Goal: Transaction & Acquisition: Purchase product/service

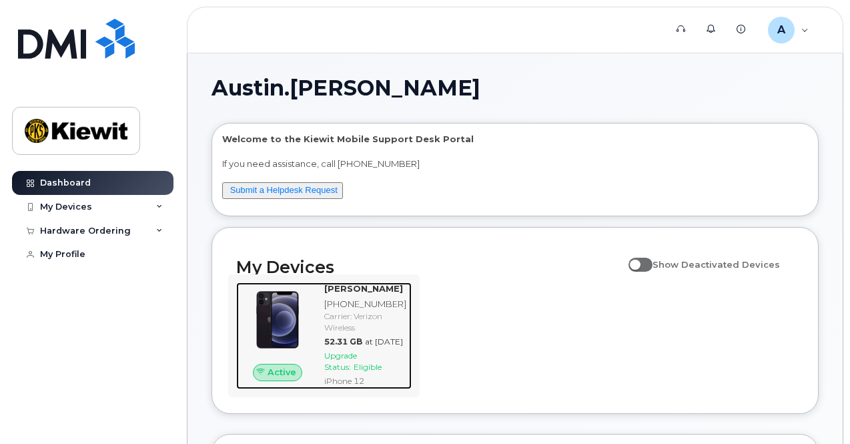
click at [348, 372] on span "Upgrade Status:" at bounding box center [340, 360] width 33 height 21
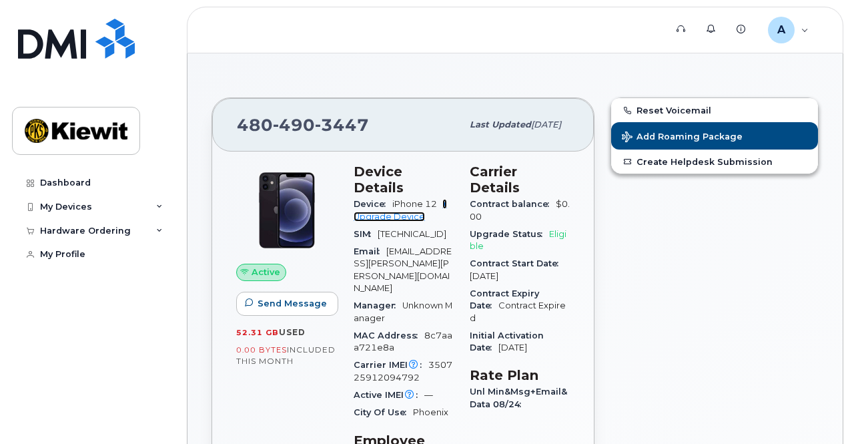
click at [395, 202] on link "+ Upgrade Device" at bounding box center [400, 210] width 93 height 22
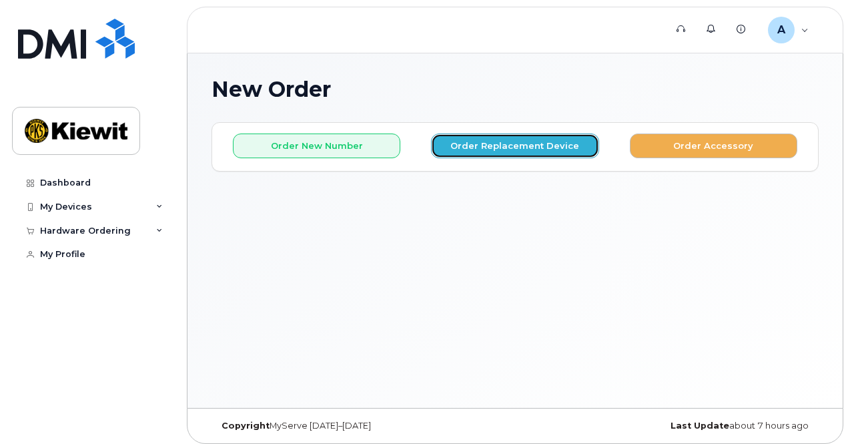
click at [578, 143] on button "Order Replacement Device" at bounding box center [515, 146] width 168 height 25
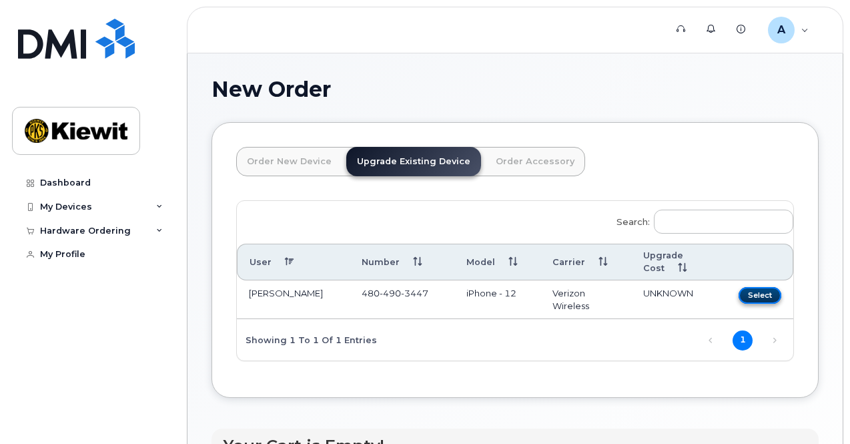
click at [739, 293] on button "Select" at bounding box center [760, 295] width 43 height 17
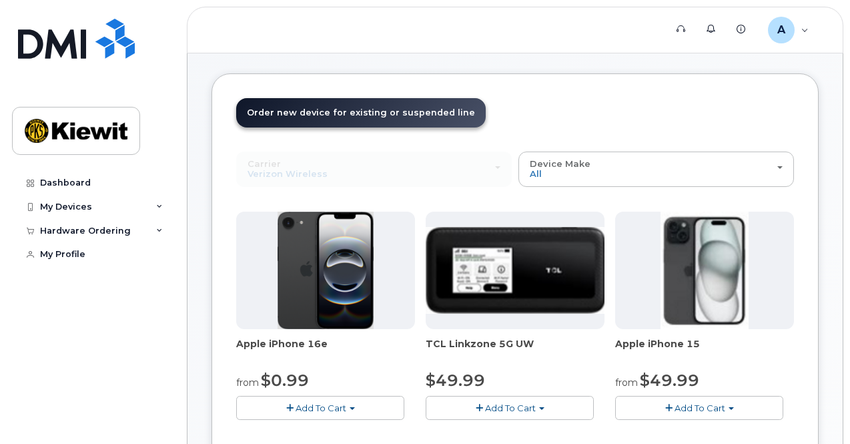
scroll to position [67, 0]
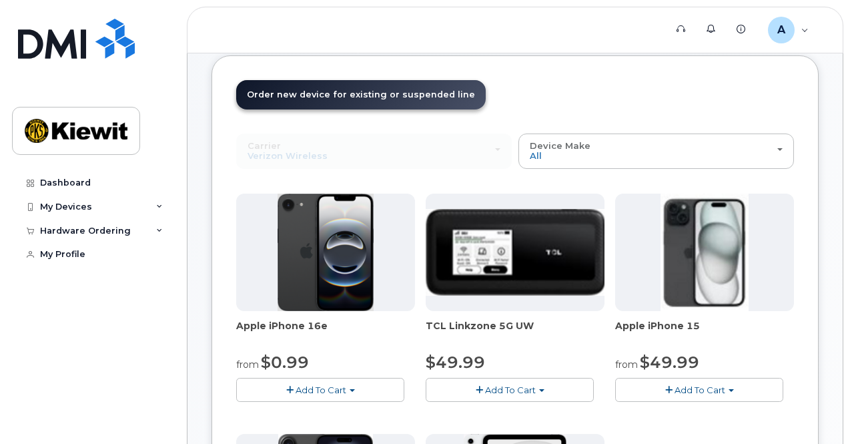
click at [292, 317] on div "Apple iPhone 16e from $0.99 Add To Cart $0.99 - 2 Year Upgrade (128GB) $599.99 …" at bounding box center [325, 298] width 179 height 208
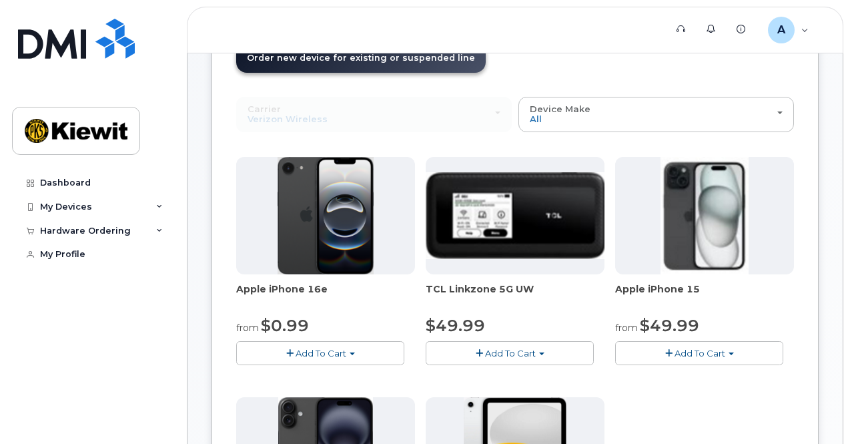
scroll to position [170, 0]
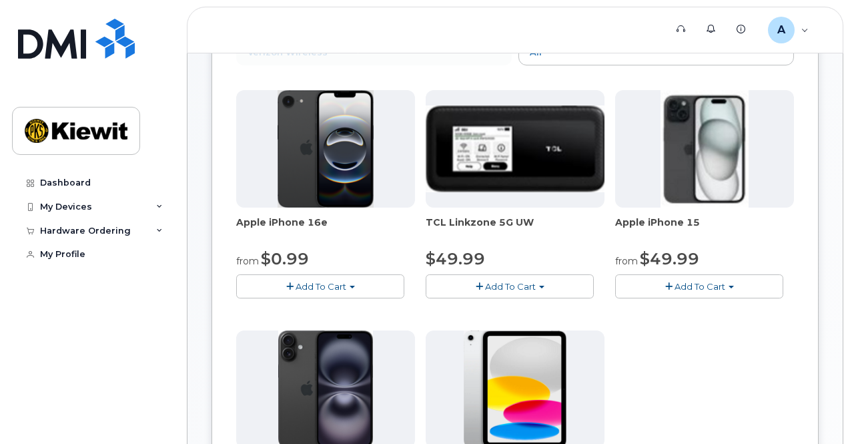
click at [310, 286] on span "Add To Cart" at bounding box center [321, 286] width 51 height 11
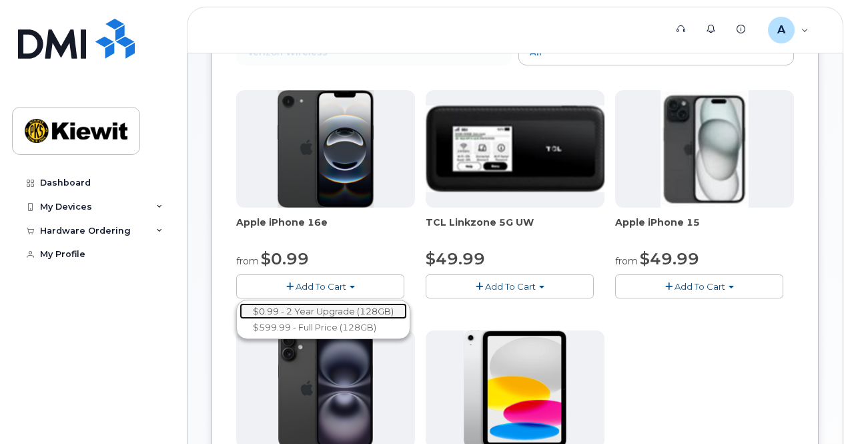
click at [336, 306] on link "$0.99 - 2 Year Upgrade (128GB)" at bounding box center [324, 311] width 168 height 17
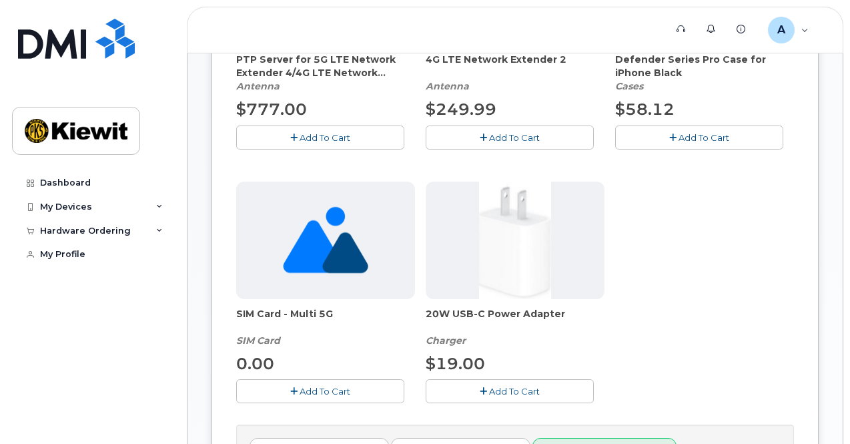
scroll to position [334, 0]
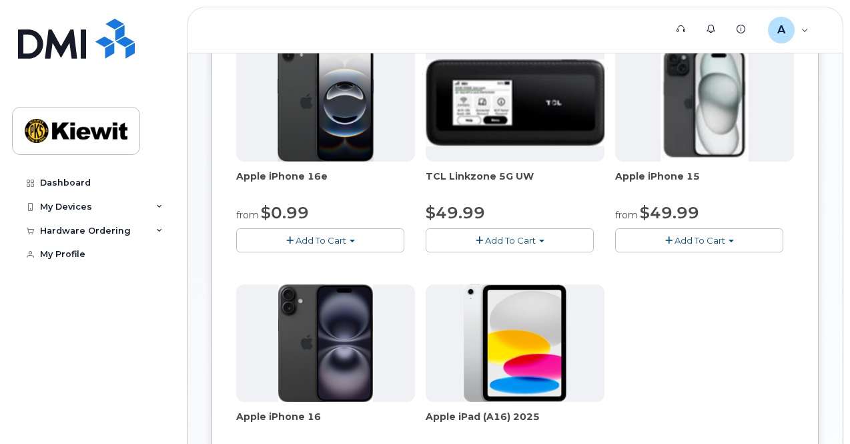
scroll to position [237, 0]
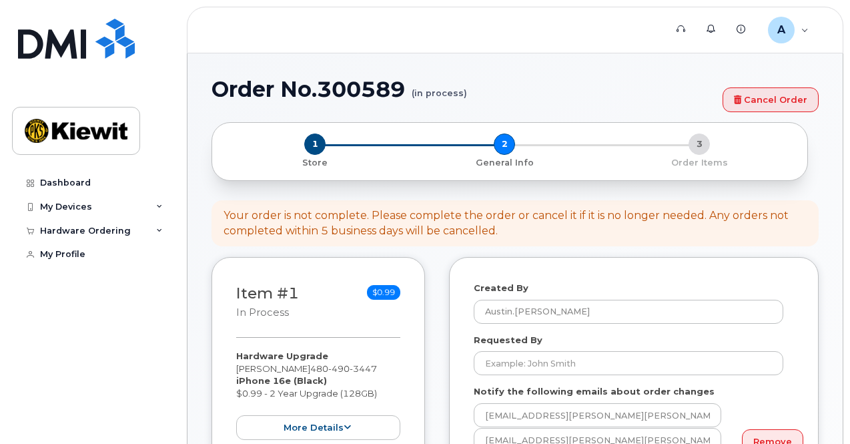
select select
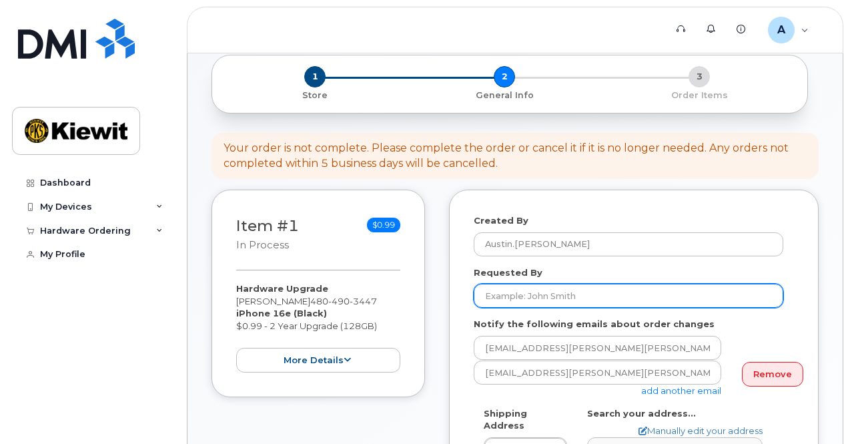
scroll to position [134, 0]
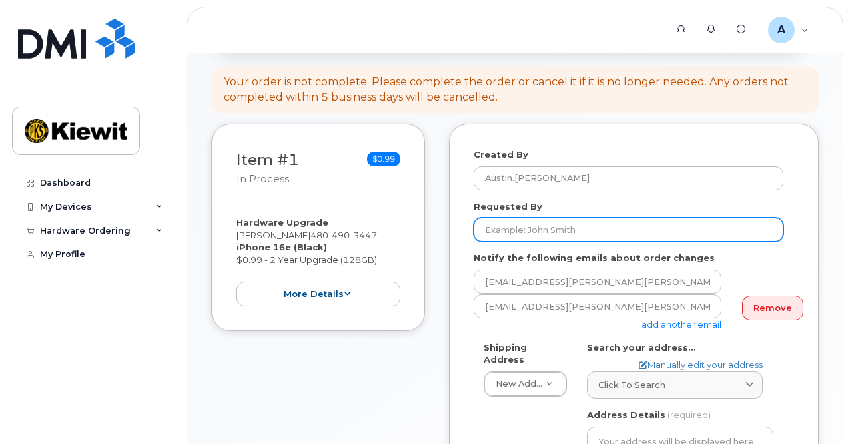
drag, startPoint x: 578, startPoint y: 228, endPoint x: 591, endPoint y: 229, distance: 13.4
click at [578, 228] on input "Requested By" at bounding box center [629, 230] width 310 height 24
type input "[PERSON_NAME]"
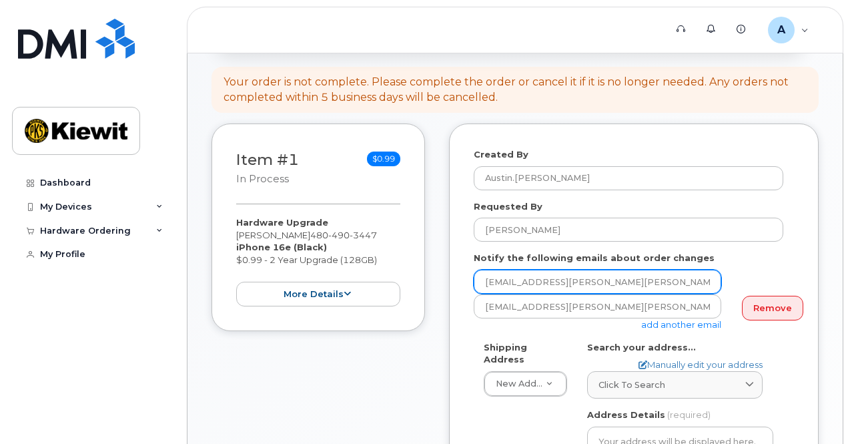
type input "austin.meadows@kiewit.com"
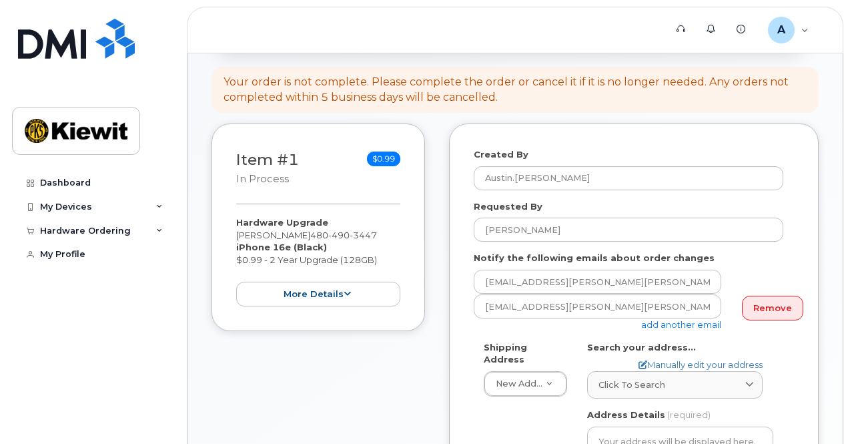
type input "10441 Anacostia Street"
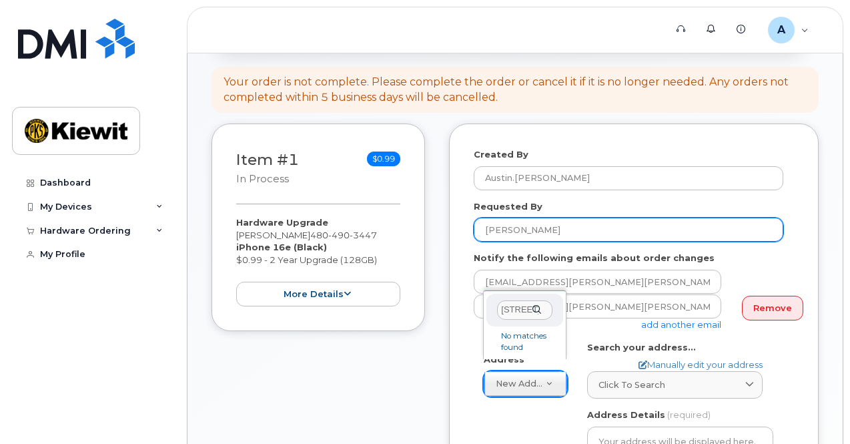
select select
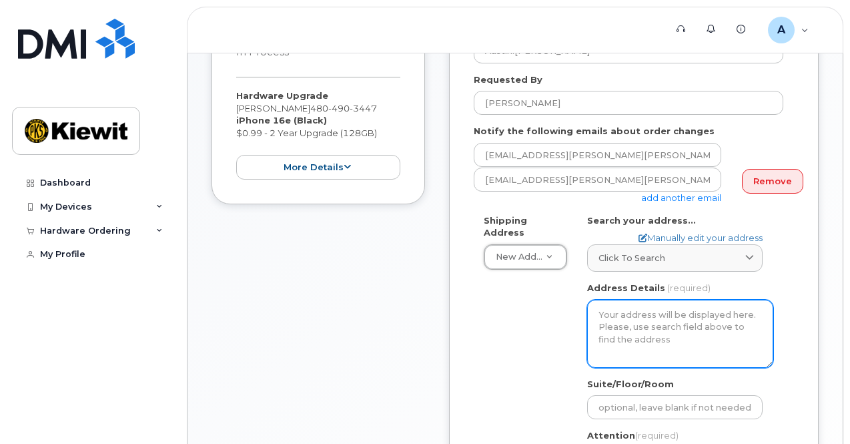
scroll to position [334, 0]
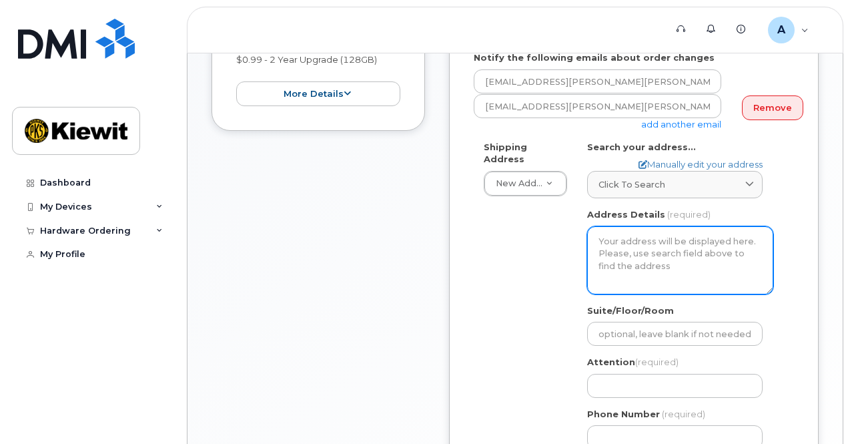
click at [695, 266] on textarea "Address Details" at bounding box center [680, 260] width 186 height 68
drag, startPoint x: 684, startPoint y: 236, endPoint x: 678, endPoint y: 240, distance: 7.6
click at [678, 240] on textarea "Address Details" at bounding box center [680, 260] width 186 height 68
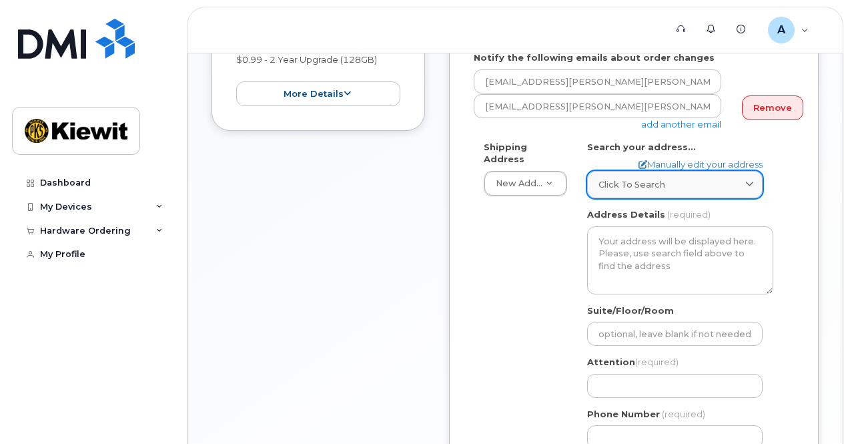
click at [643, 178] on span "Click to search" at bounding box center [632, 184] width 67 height 13
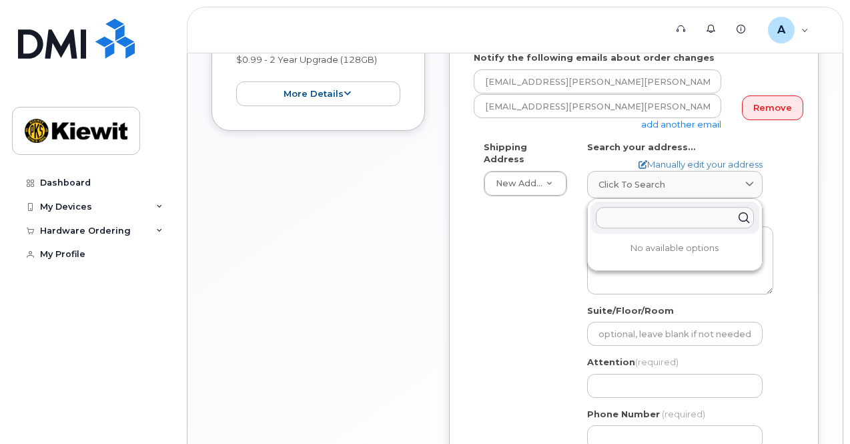
click at [625, 216] on input "text" at bounding box center [675, 217] width 158 height 21
click at [618, 226] on input "text" at bounding box center [675, 217] width 158 height 21
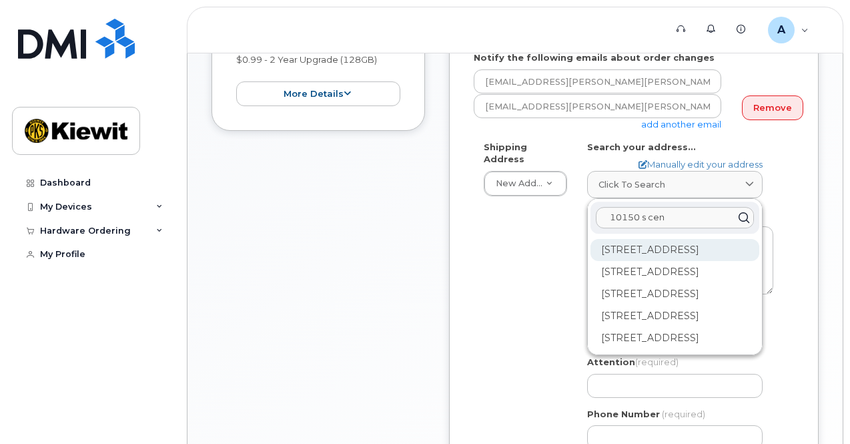
type input "10150 s cen"
click at [643, 258] on div "10150 S Centennial Pkwy Sandy UT 84070" at bounding box center [675, 250] width 169 height 22
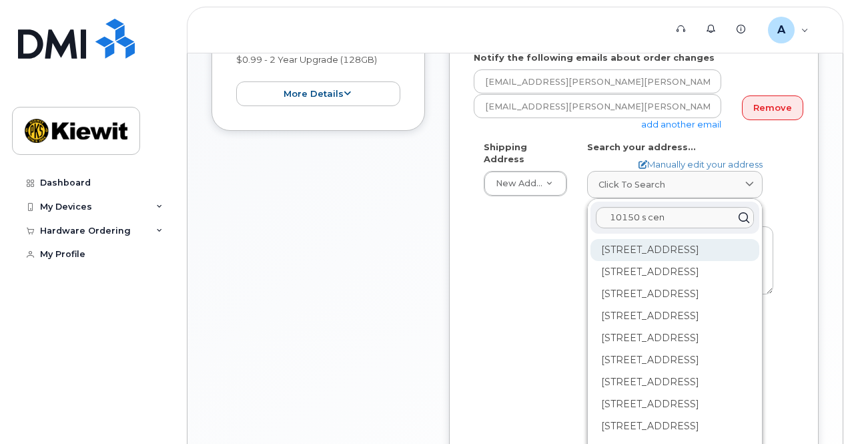
scroll to position [67, 0]
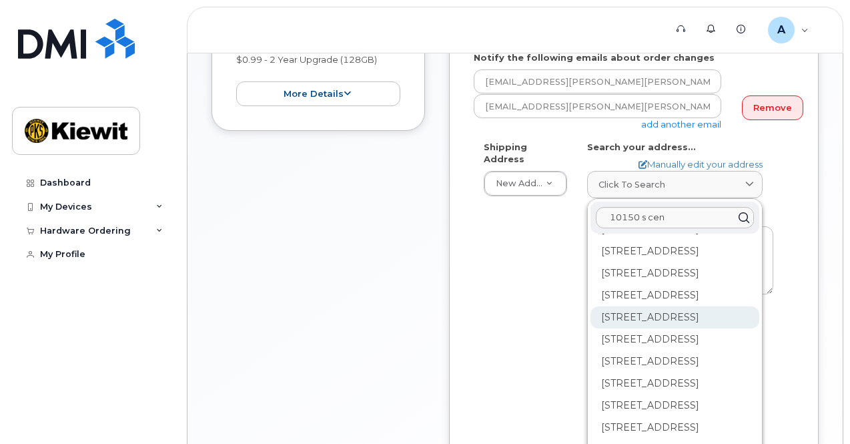
click at [664, 328] on div "10150 S Centennial Pkwy Ste 200 Sandy UT 84070-4123" at bounding box center [675, 317] width 169 height 22
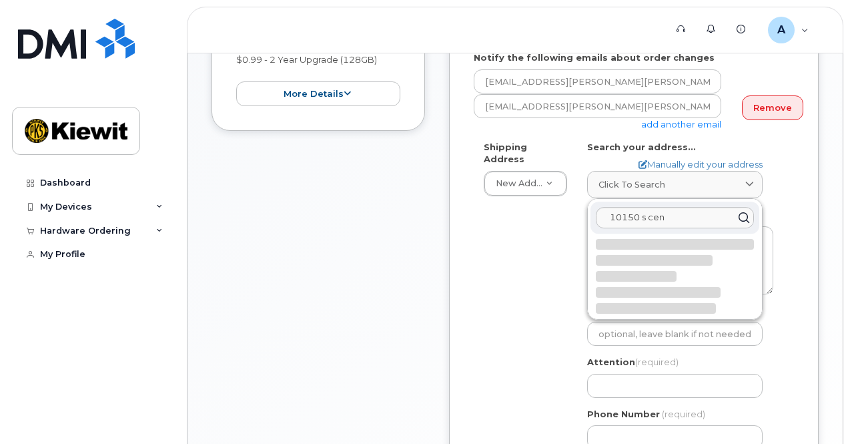
scroll to position [0, 0]
select select
type textarea "10150 S Centennial Pkwy Ste 200 SANDY UT 84070-4123 UNITED STATES"
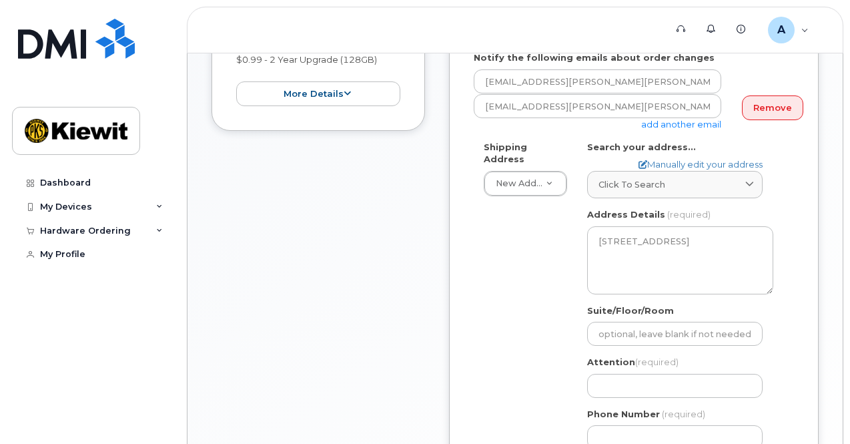
scroll to position [401, 0]
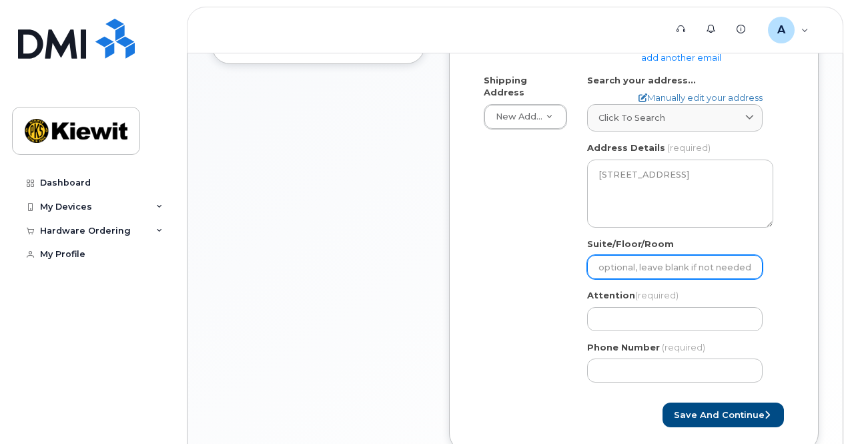
click at [643, 256] on input "Suite/Floor/Room" at bounding box center [675, 267] width 176 height 24
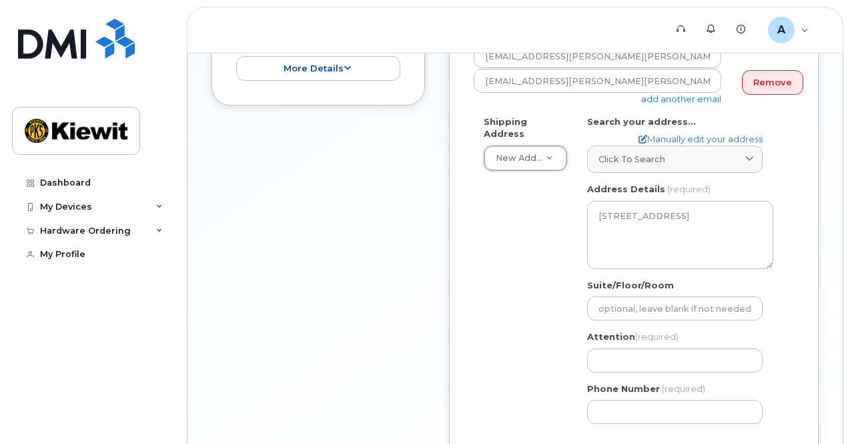
scroll to position [334, 0]
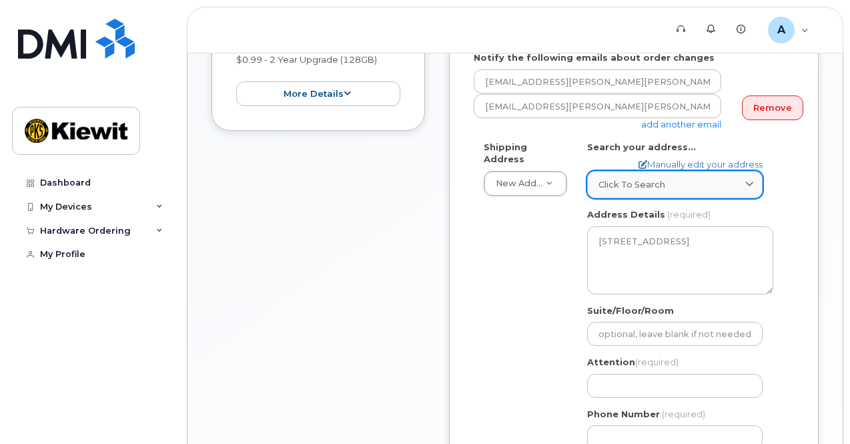
click at [688, 182] on div "Click to search" at bounding box center [675, 184] width 153 height 13
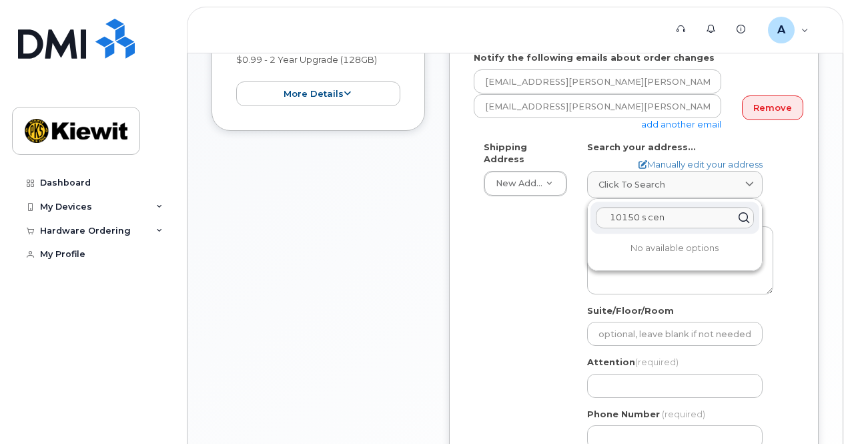
click at [521, 219] on div "Shipping Address New Address New Address UT Sandy Search your address... Manual…" at bounding box center [629, 300] width 310 height 319
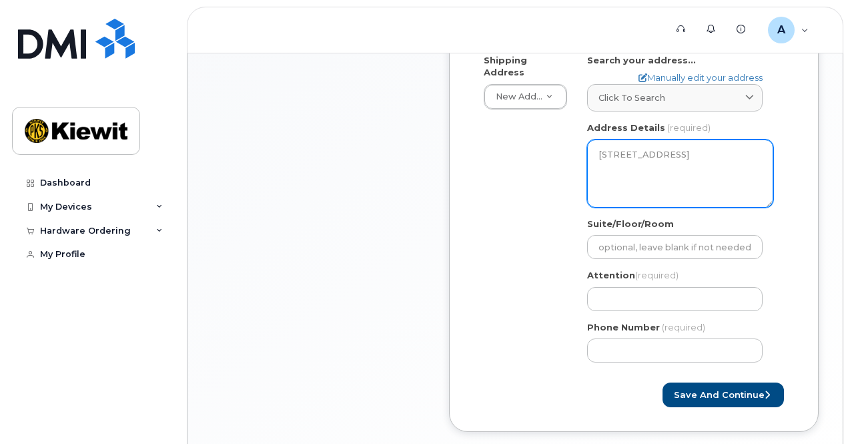
scroll to position [467, 0]
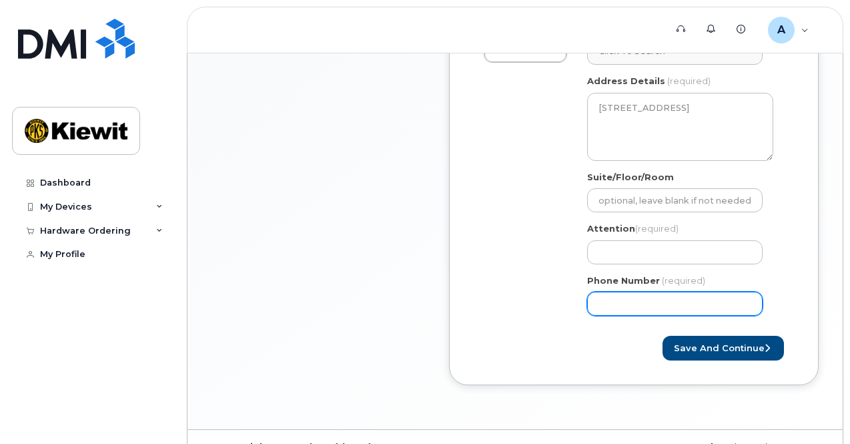
click at [652, 298] on input "Phone Number" at bounding box center [675, 304] width 176 height 24
type input "4804903447"
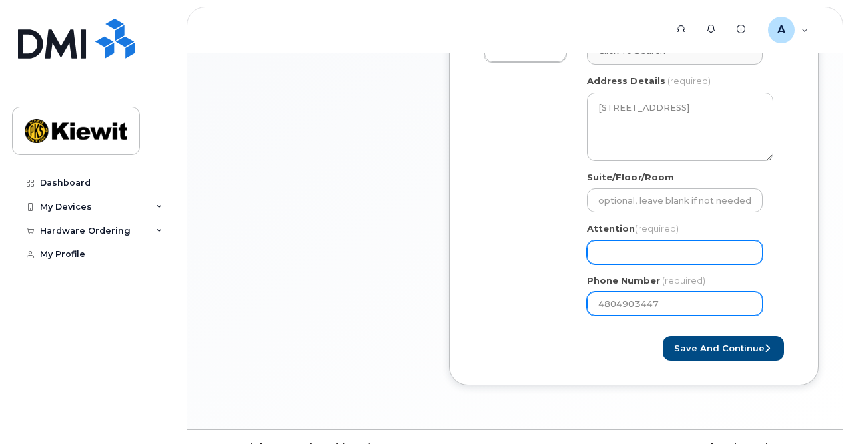
type input "[PERSON_NAME]"
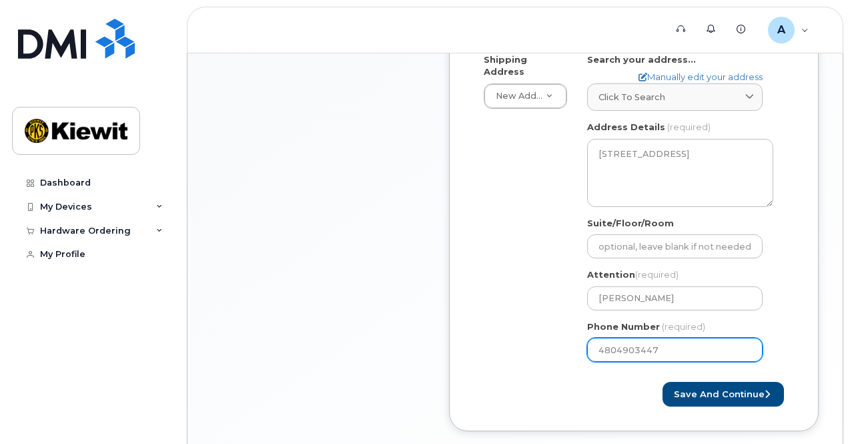
scroll to position [401, 0]
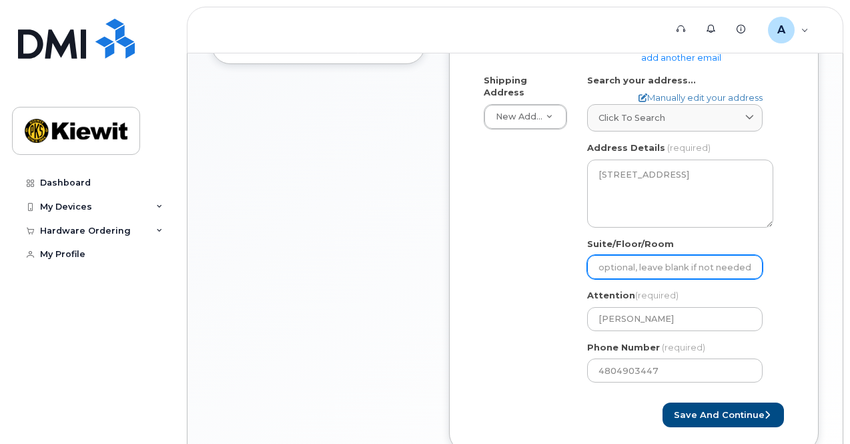
click at [652, 274] on input "Suite/Floor/Room" at bounding box center [675, 267] width 176 height 24
select select
type input "2"
select select
type input "20"
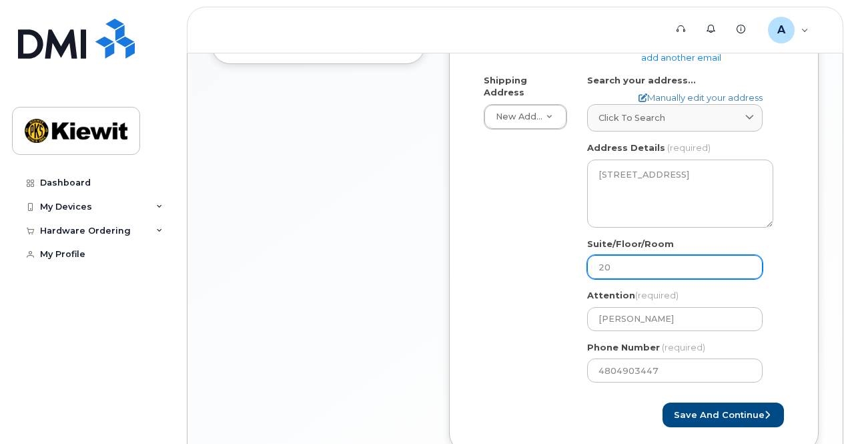
select select
type input "200"
click at [546, 267] on div "Shipping Address New Address New Address UT Sandy Search your address... Manual…" at bounding box center [629, 233] width 310 height 319
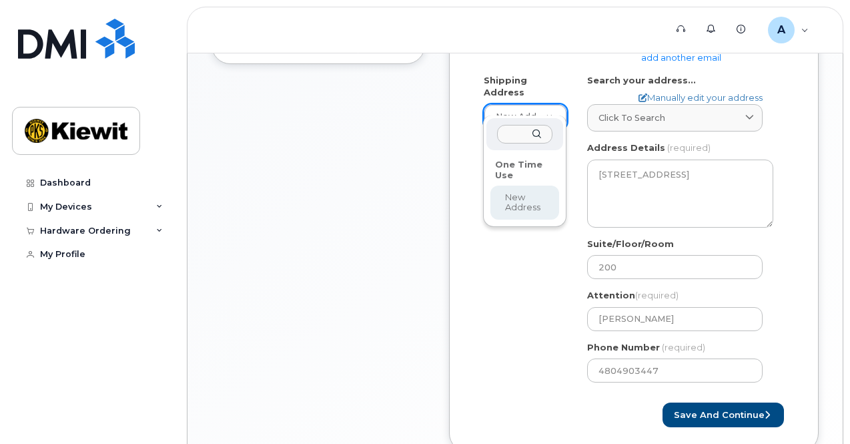
click at [523, 137] on input "text" at bounding box center [524, 134] width 55 height 19
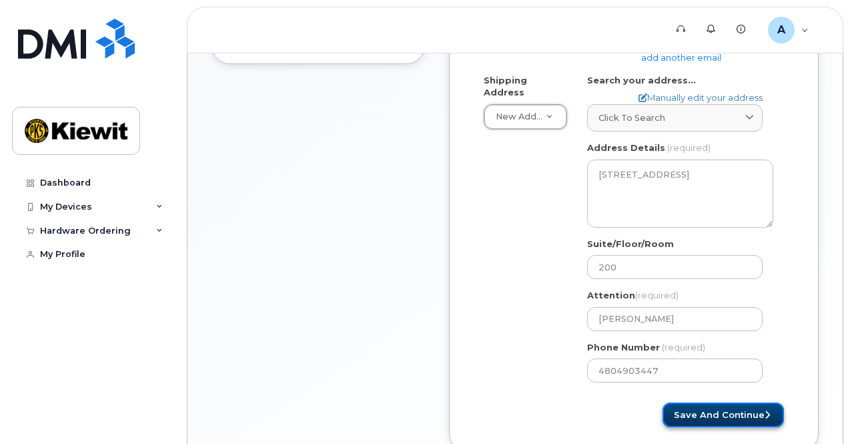
click at [704, 415] on button "Save and Continue" at bounding box center [723, 415] width 121 height 25
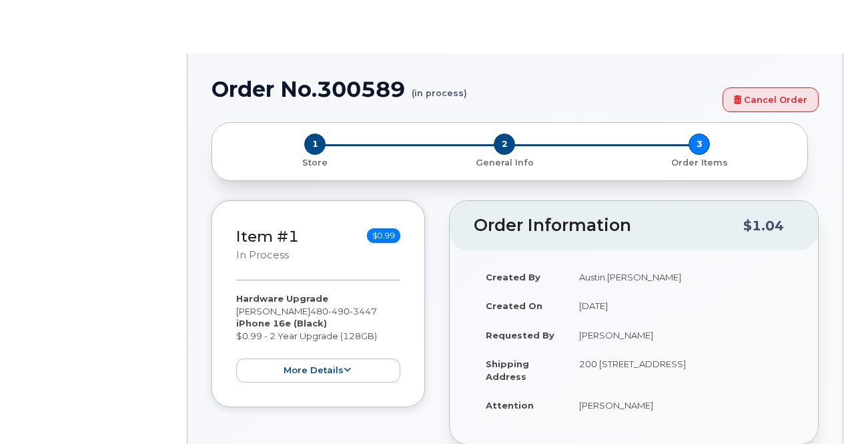
radio input "true"
type input "2153406"
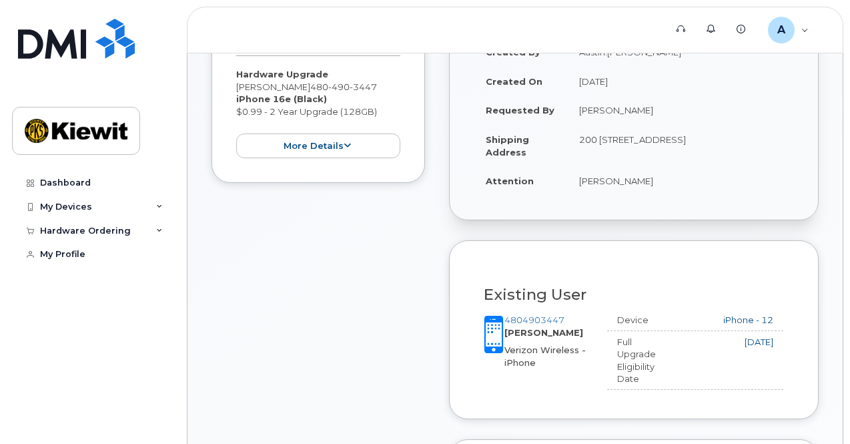
scroll to position [200, 0]
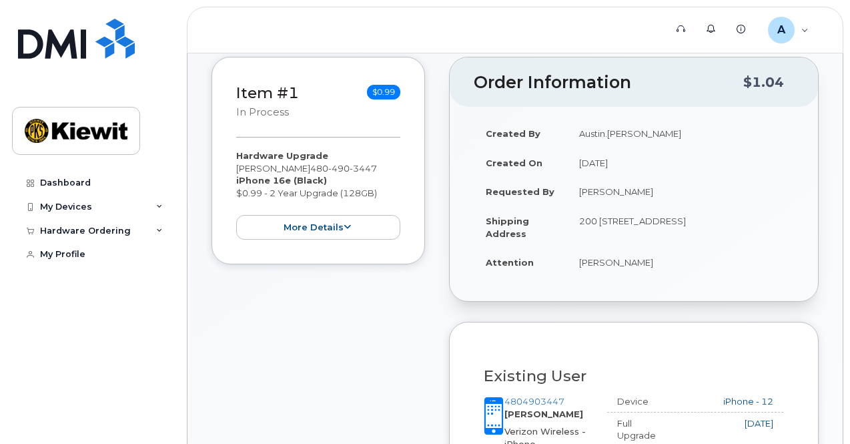
click at [335, 190] on div "Hardware Upgrade [PERSON_NAME] [PHONE_NUMBER] iPhone 16e (Black) $0.99 - 2 Year…" at bounding box center [318, 195] width 164 height 90
click at [585, 149] on td "[DATE]" at bounding box center [680, 162] width 227 height 29
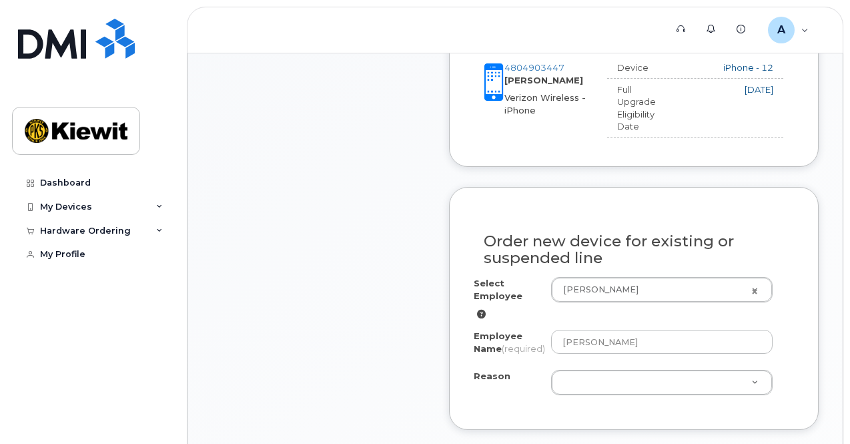
scroll to position [601, 0]
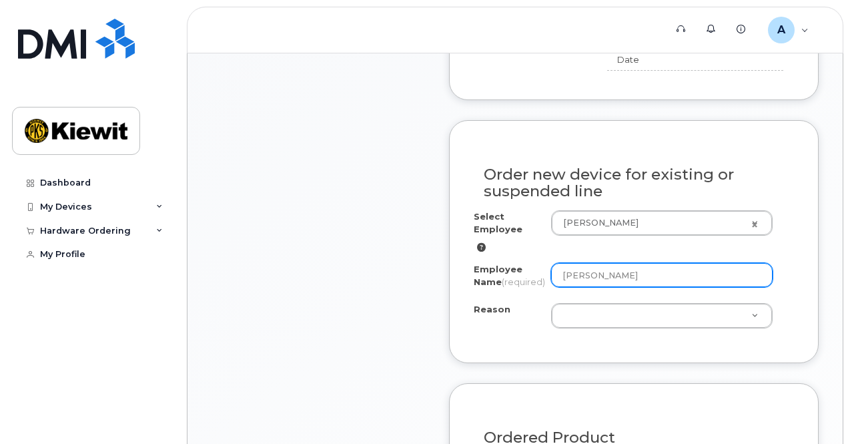
click at [643, 272] on input "[PERSON_NAME]" at bounding box center [662, 275] width 222 height 24
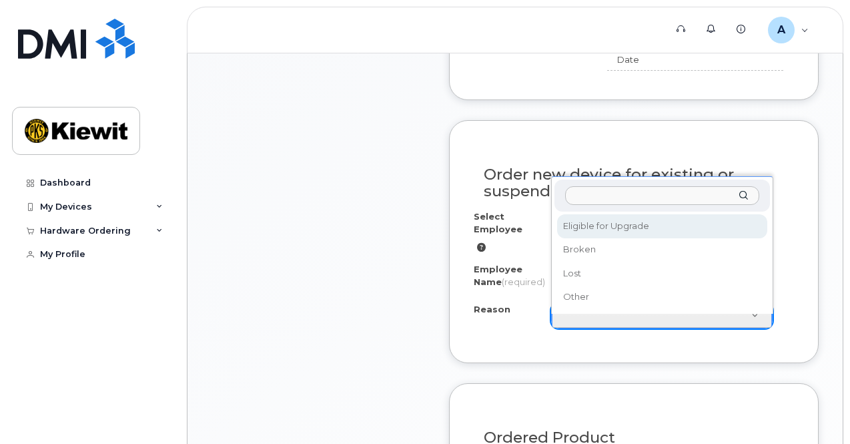
select select "eligible_for_upgrade"
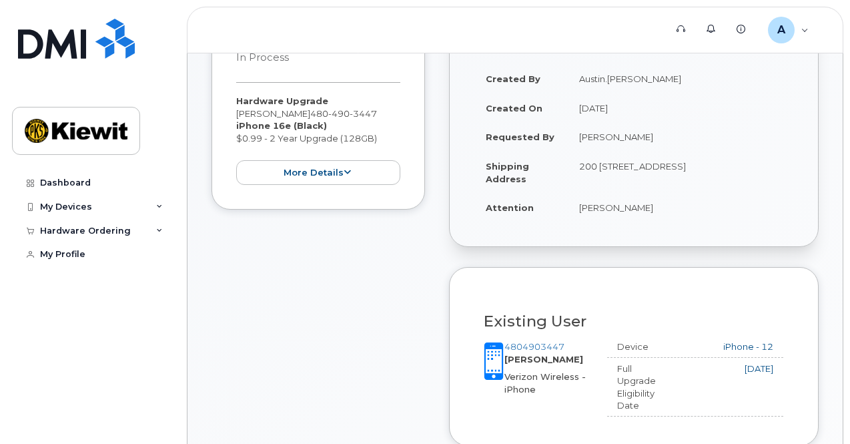
scroll to position [67, 0]
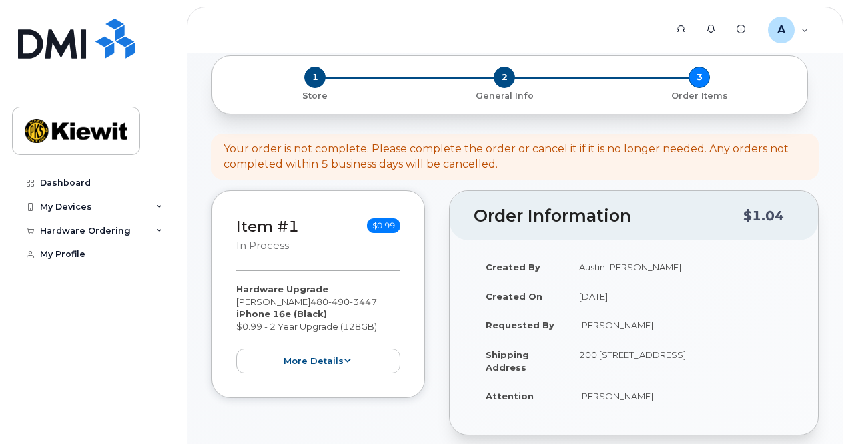
click at [597, 352] on td "200 [STREET_ADDRESS]" at bounding box center [680, 360] width 227 height 41
drag, startPoint x: 577, startPoint y: 353, endPoint x: 618, endPoint y: 350, distance: 41.5
click at [618, 350] on td "200 [STREET_ADDRESS]" at bounding box center [680, 360] width 227 height 41
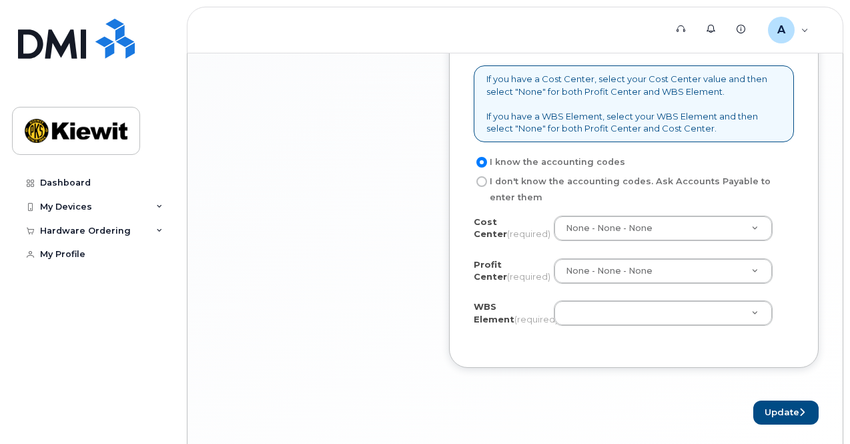
scroll to position [1135, 0]
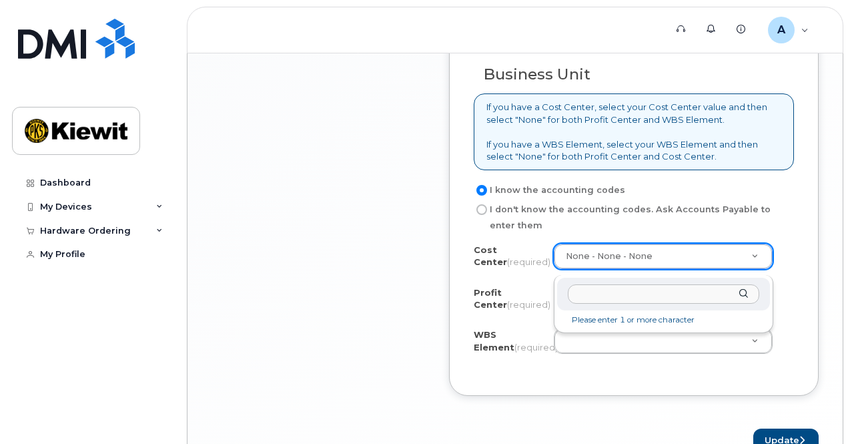
click at [646, 289] on input "text" at bounding box center [664, 293] width 192 height 19
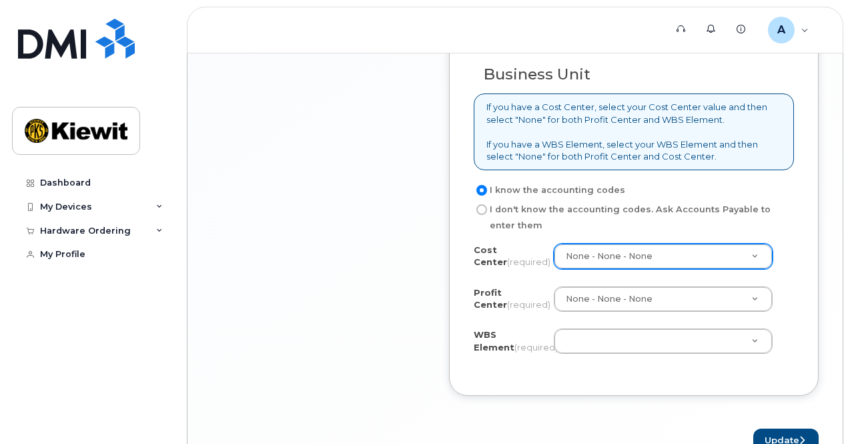
click at [477, 215] on input "I don't know the accounting codes. Ask Accounts Payable to enter them" at bounding box center [482, 209] width 11 height 11
radio input "true"
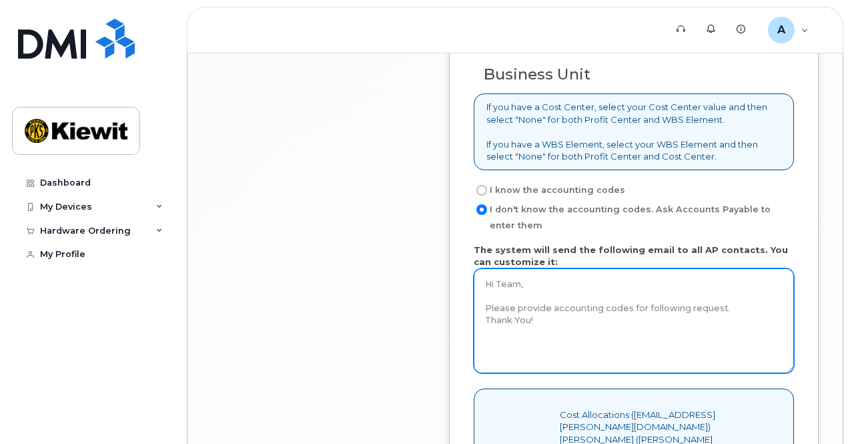
scroll to position [1268, 0]
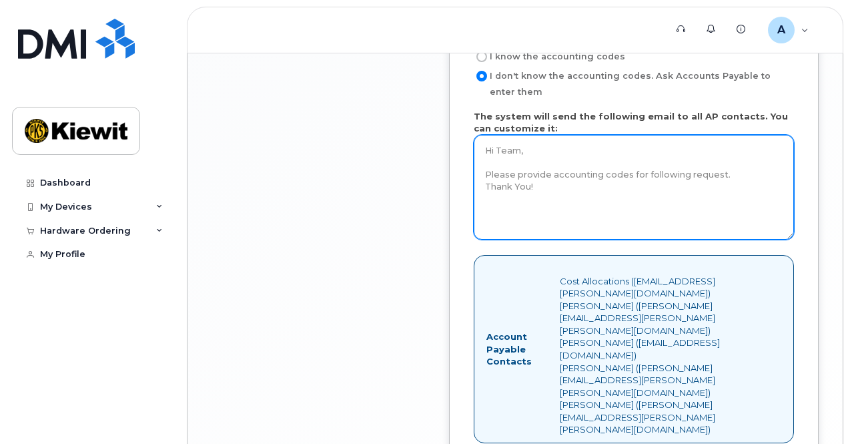
click at [614, 226] on textarea "Hi Team, Please provide accounting codes for following request. Thank You!" at bounding box center [634, 187] width 320 height 105
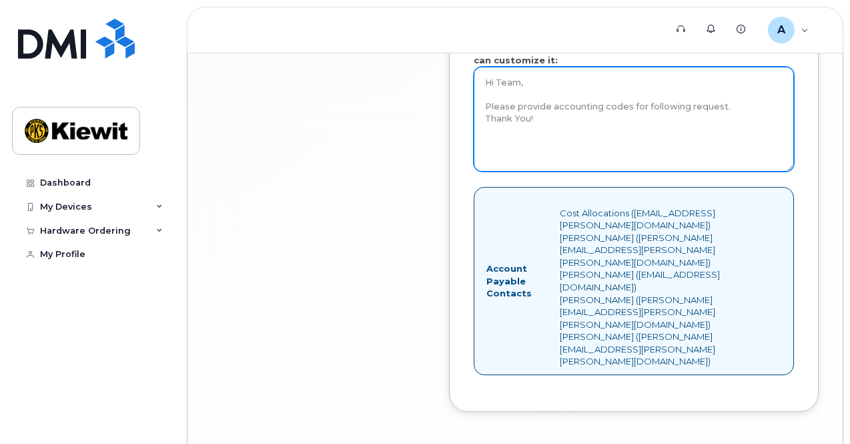
scroll to position [1383, 0]
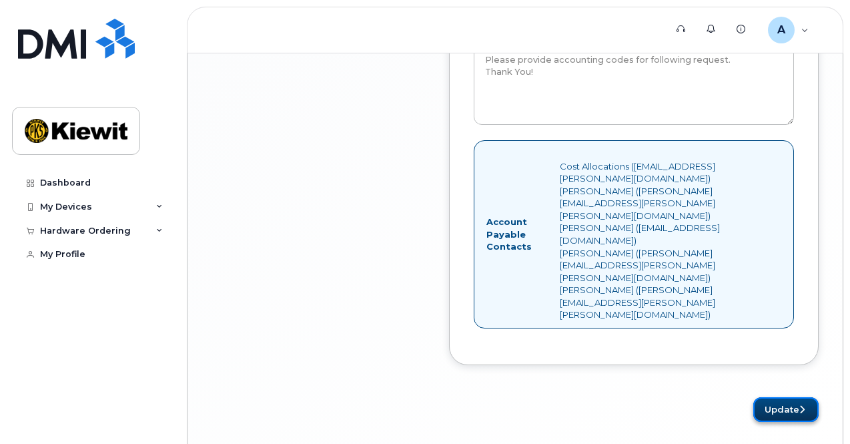
click at [773, 397] on button "Update" at bounding box center [786, 409] width 65 height 25
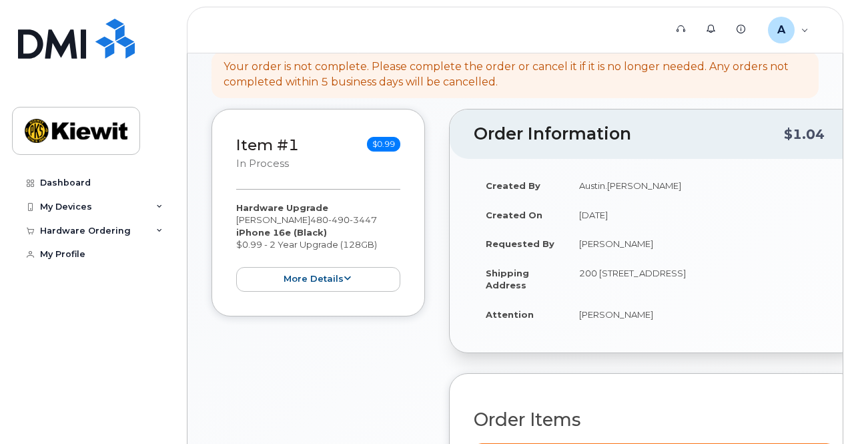
scroll to position [200, 0]
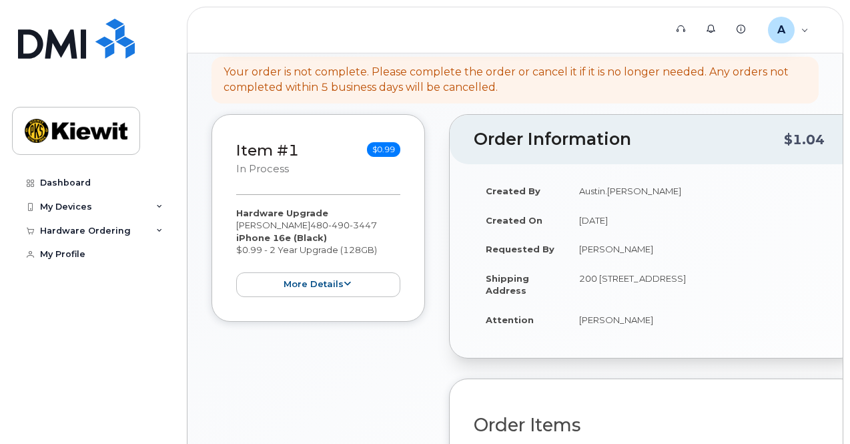
click at [626, 272] on td "200 [STREET_ADDRESS]" at bounding box center [701, 284] width 268 height 41
click at [395, 289] on button "more details" at bounding box center [318, 284] width 164 height 25
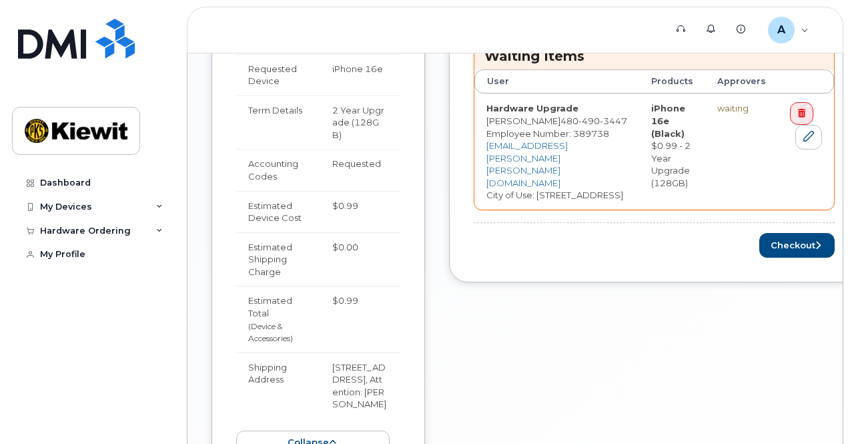
scroll to position [668, 0]
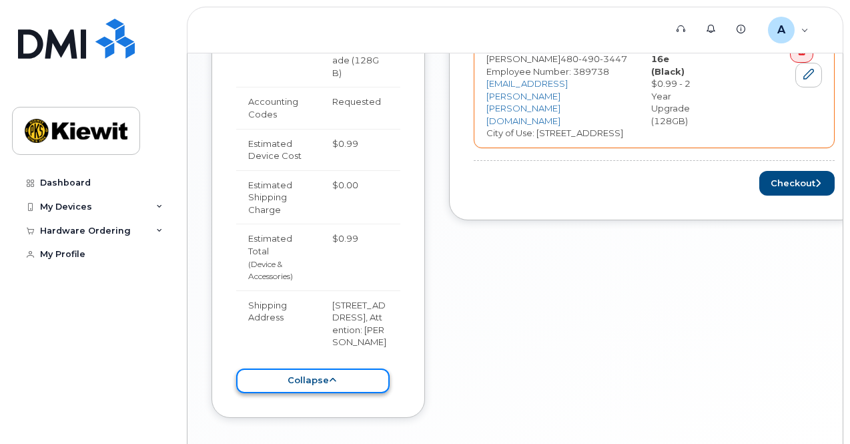
click at [363, 387] on button "collapse" at bounding box center [313, 380] width 154 height 25
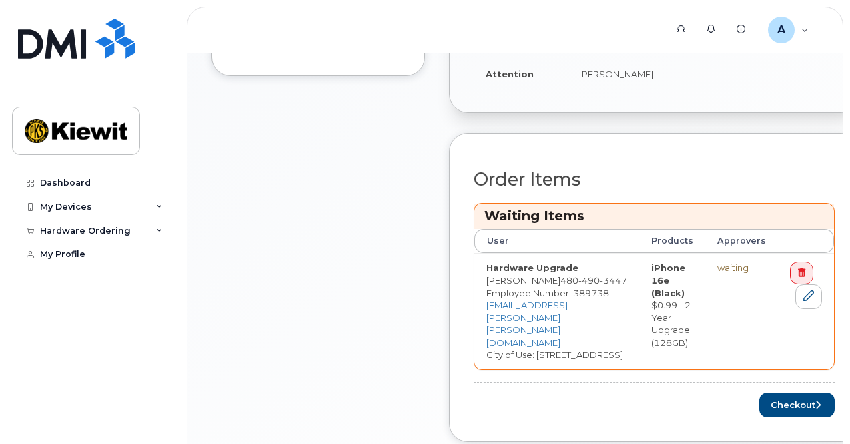
scroll to position [246, 0]
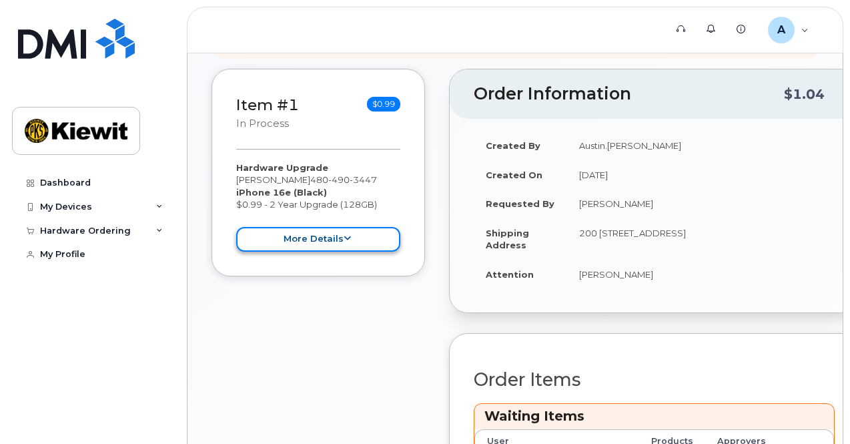
click at [380, 238] on button "more details" at bounding box center [318, 239] width 164 height 25
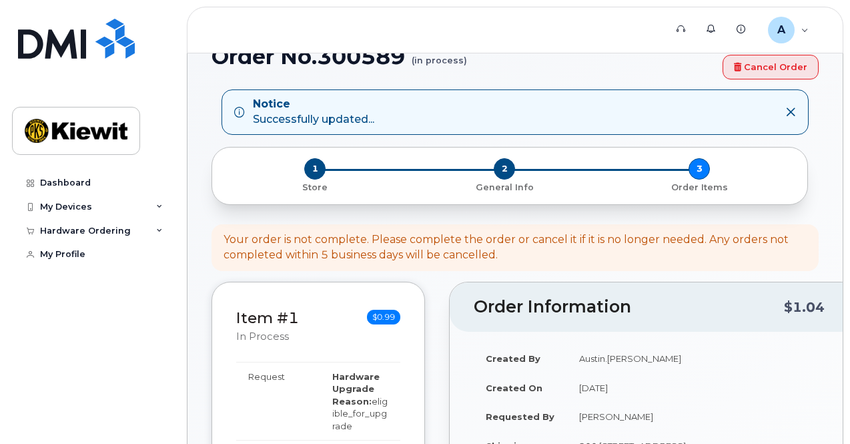
scroll to position [0, 0]
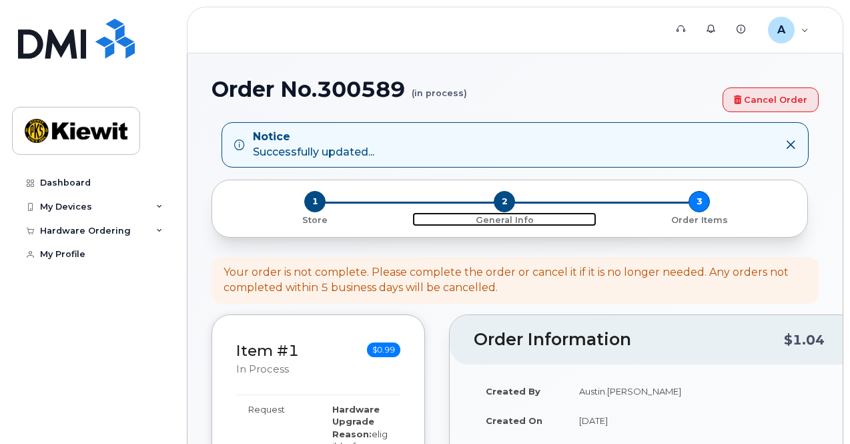
click at [506, 198] on span "2" at bounding box center [504, 201] width 21 height 21
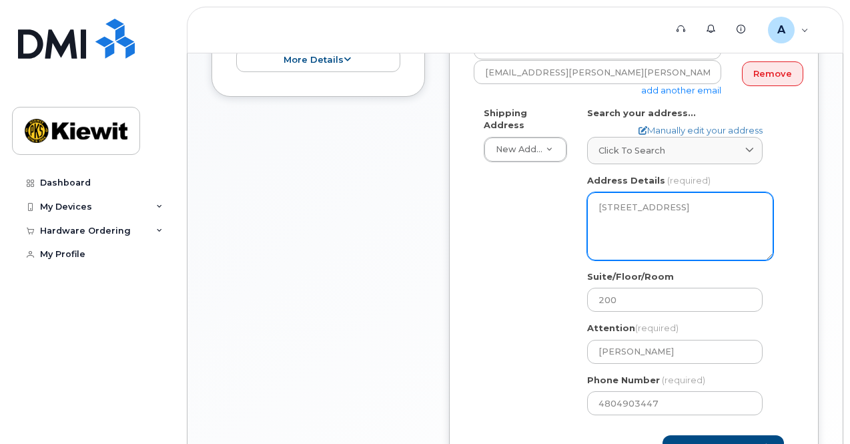
scroll to position [334, 0]
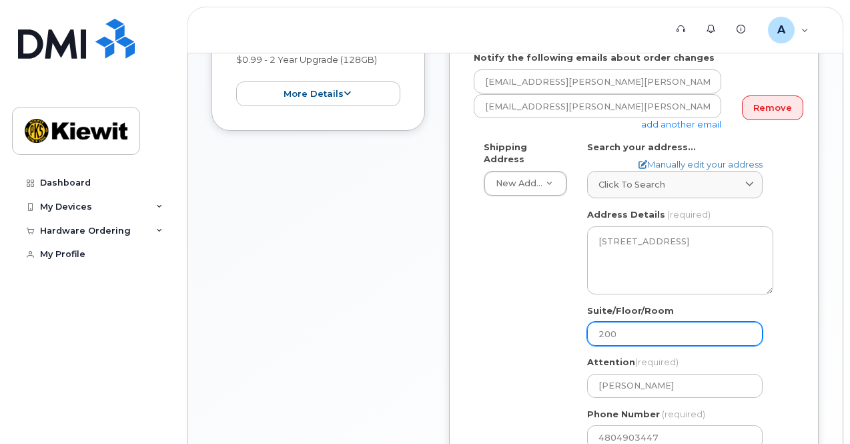
drag, startPoint x: 645, startPoint y: 327, endPoint x: 535, endPoint y: 328, distance: 109.5
click at [535, 328] on div "Shipping Address New Address New Address 10150 S Centennial Pkwy Ste 200 UT San…" at bounding box center [629, 300] width 310 height 319
select select
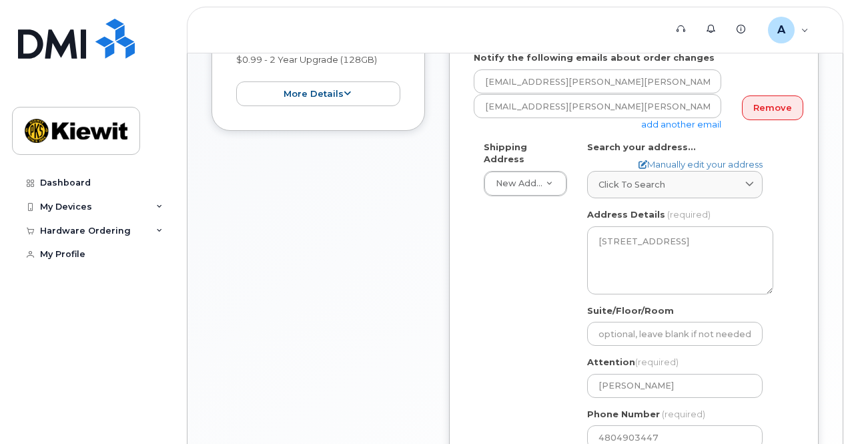
click at [534, 326] on div "Shipping Address New Address New Address 10150 S Centennial Pkwy Ste 200 UT San…" at bounding box center [629, 300] width 310 height 319
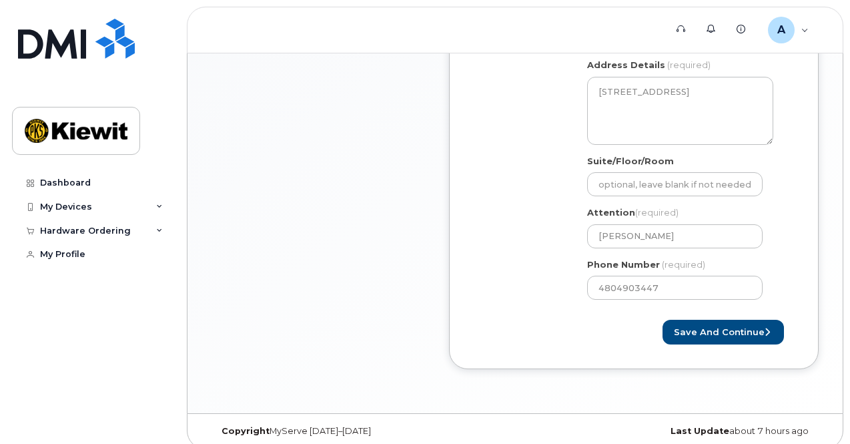
scroll to position [493, 0]
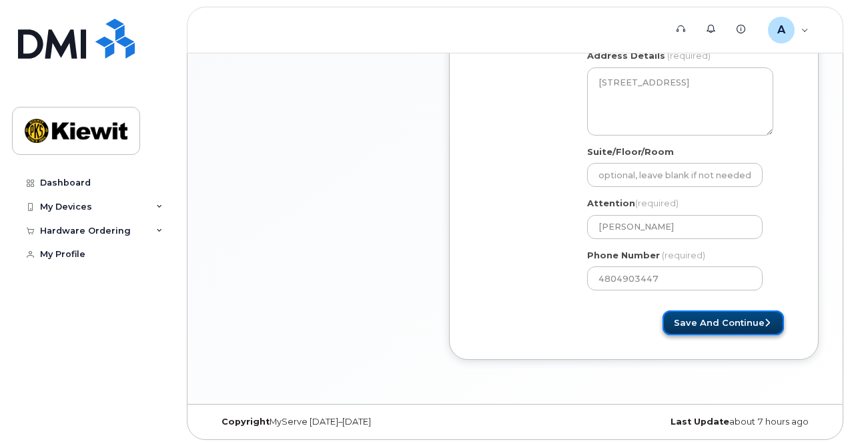
click at [687, 319] on button "Save and Continue" at bounding box center [723, 322] width 121 height 25
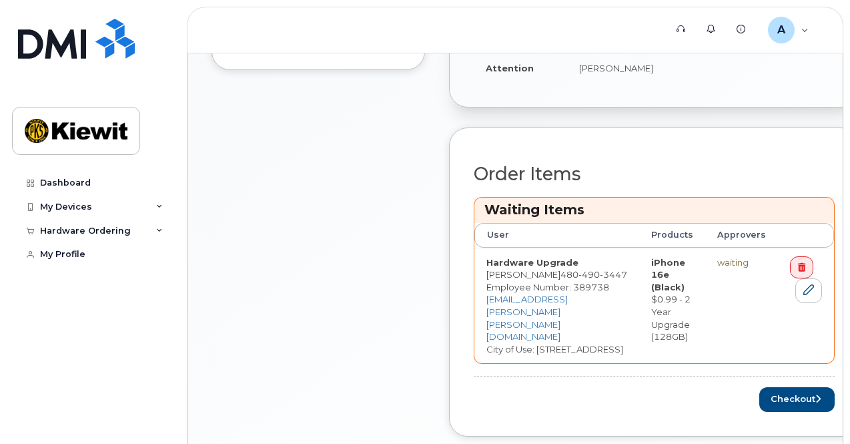
scroll to position [401, 0]
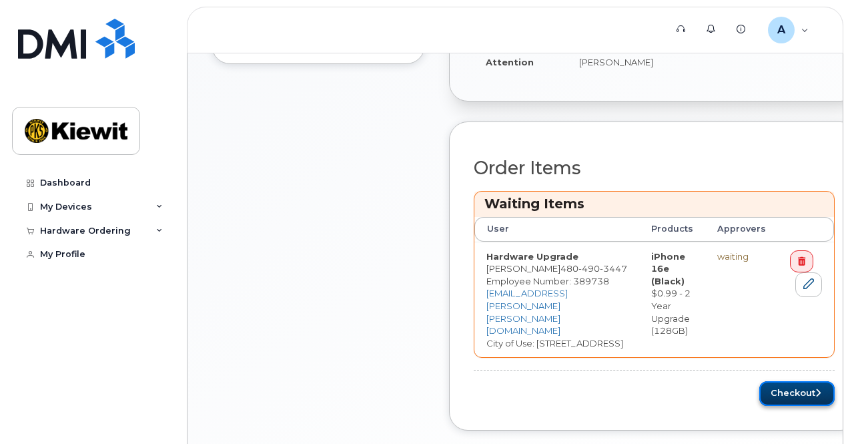
click at [770, 381] on button "Checkout" at bounding box center [797, 393] width 75 height 25
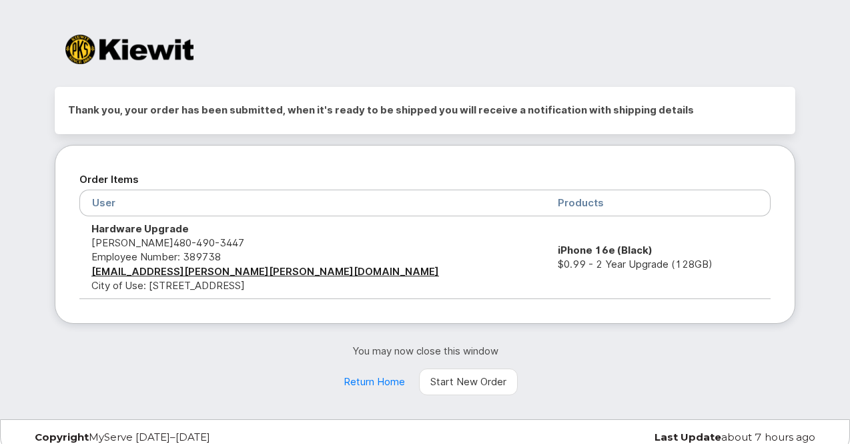
scroll to position [9, 0]
